Goal: Find specific page/section: Find specific page/section

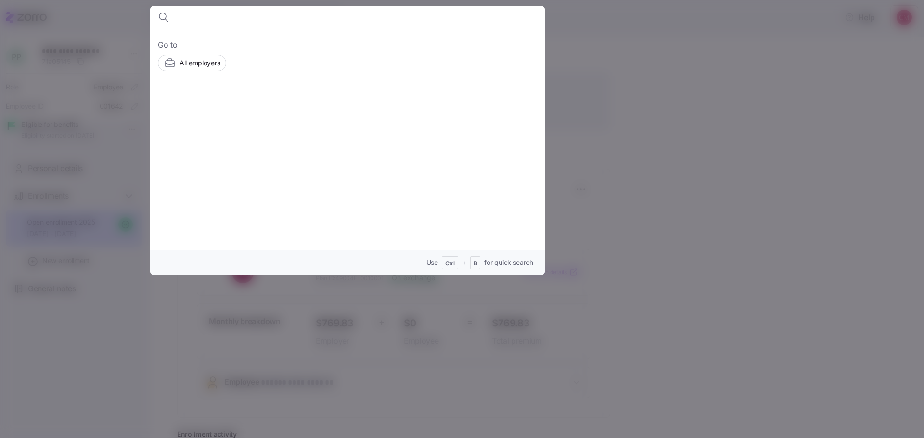
scroll to position [221, 0]
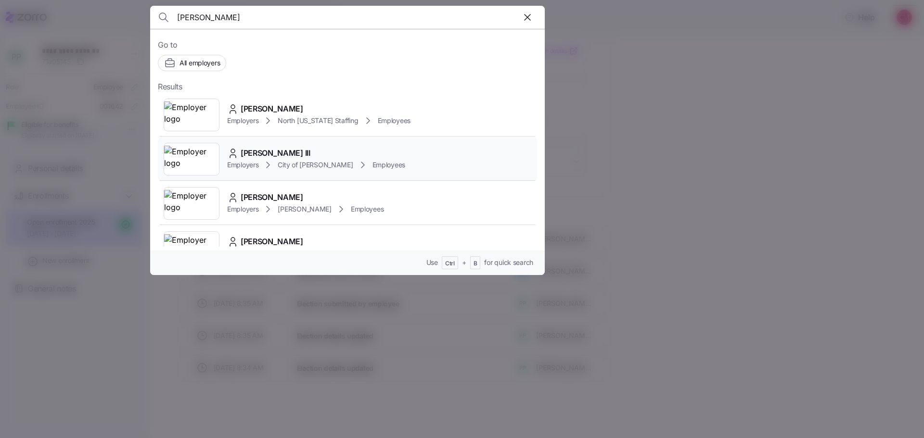
type input "wallace"
click at [197, 158] on img at bounding box center [191, 159] width 55 height 27
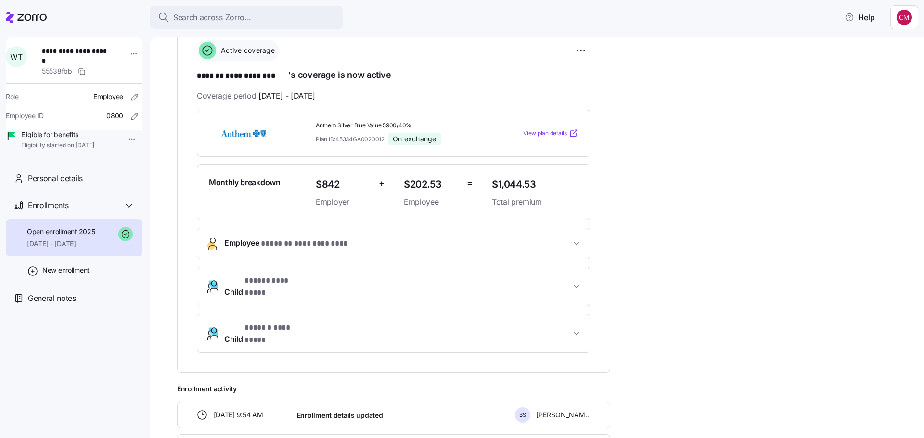
scroll to position [144, 0]
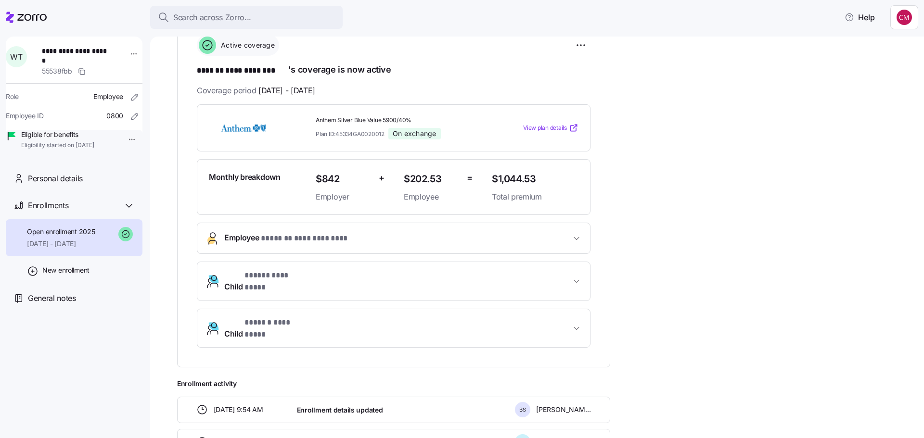
click at [300, 229] on button "**********" at bounding box center [393, 238] width 392 height 30
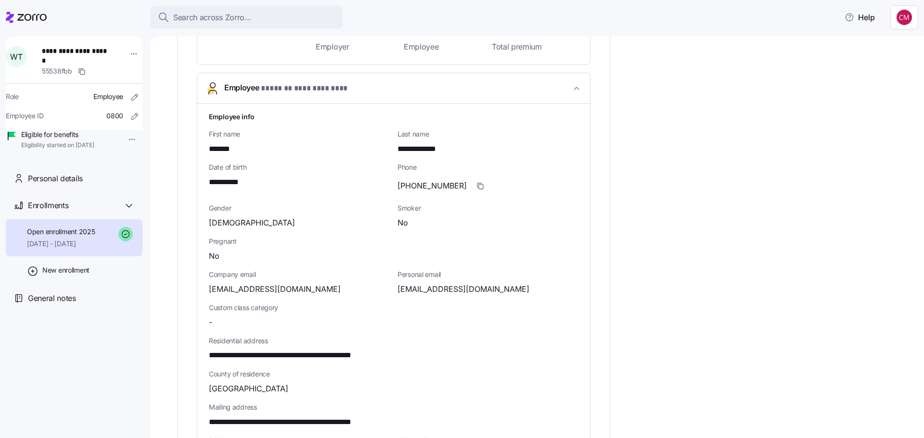
scroll to position [385, 0]
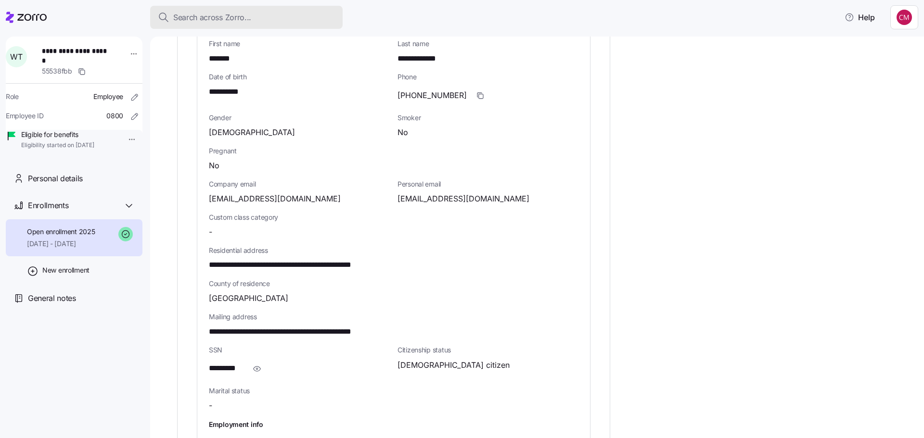
click at [257, 20] on div "Search across Zorro..." at bounding box center [246, 18] width 177 height 12
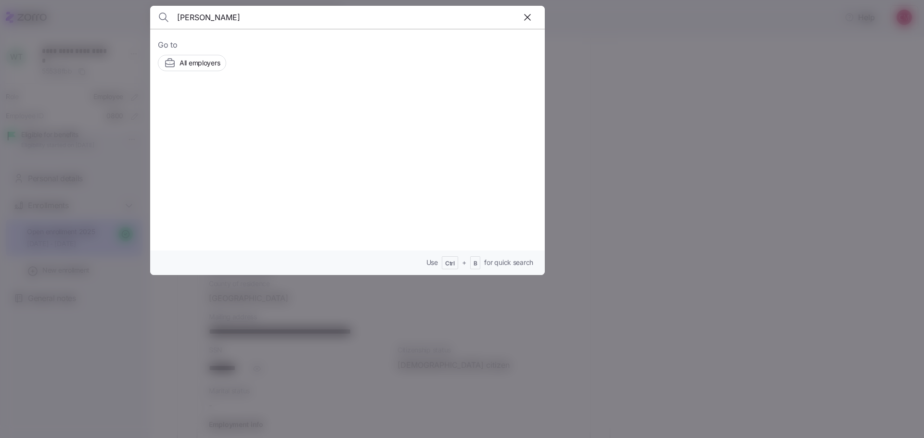
type input "[PERSON_NAME]"
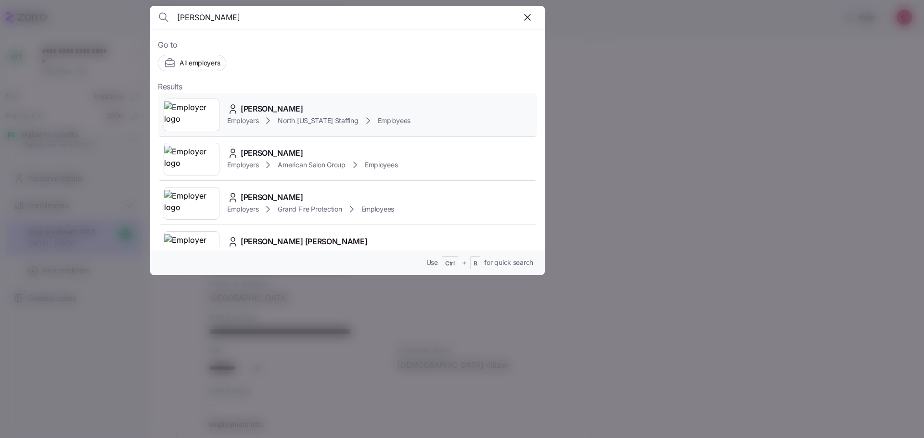
click at [187, 103] on img at bounding box center [191, 114] width 55 height 27
